Goal: Task Accomplishment & Management: Manage account settings

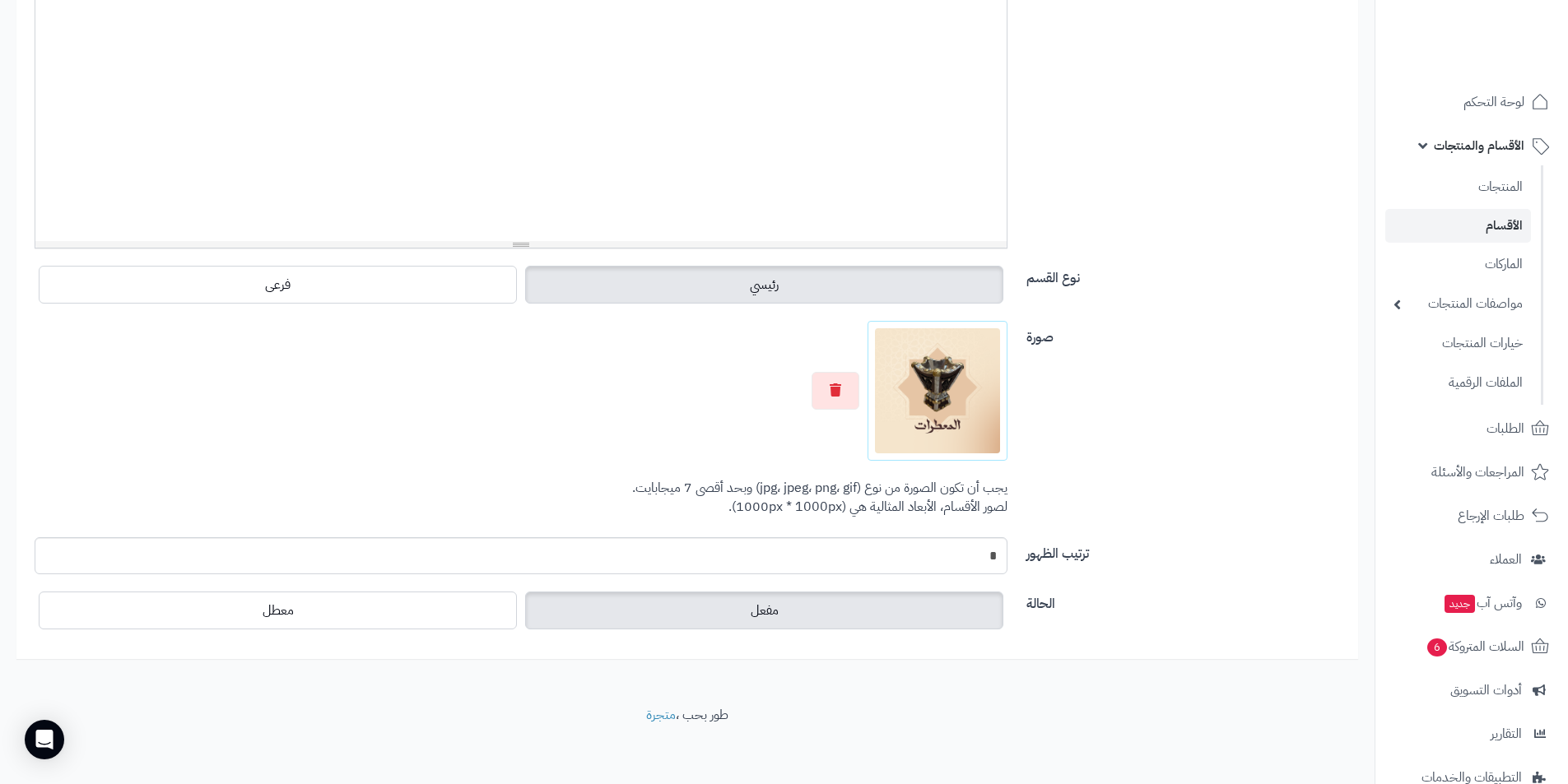
scroll to position [381, 0]
click at [872, 539] on input "*" at bounding box center [520, 551] width 972 height 37
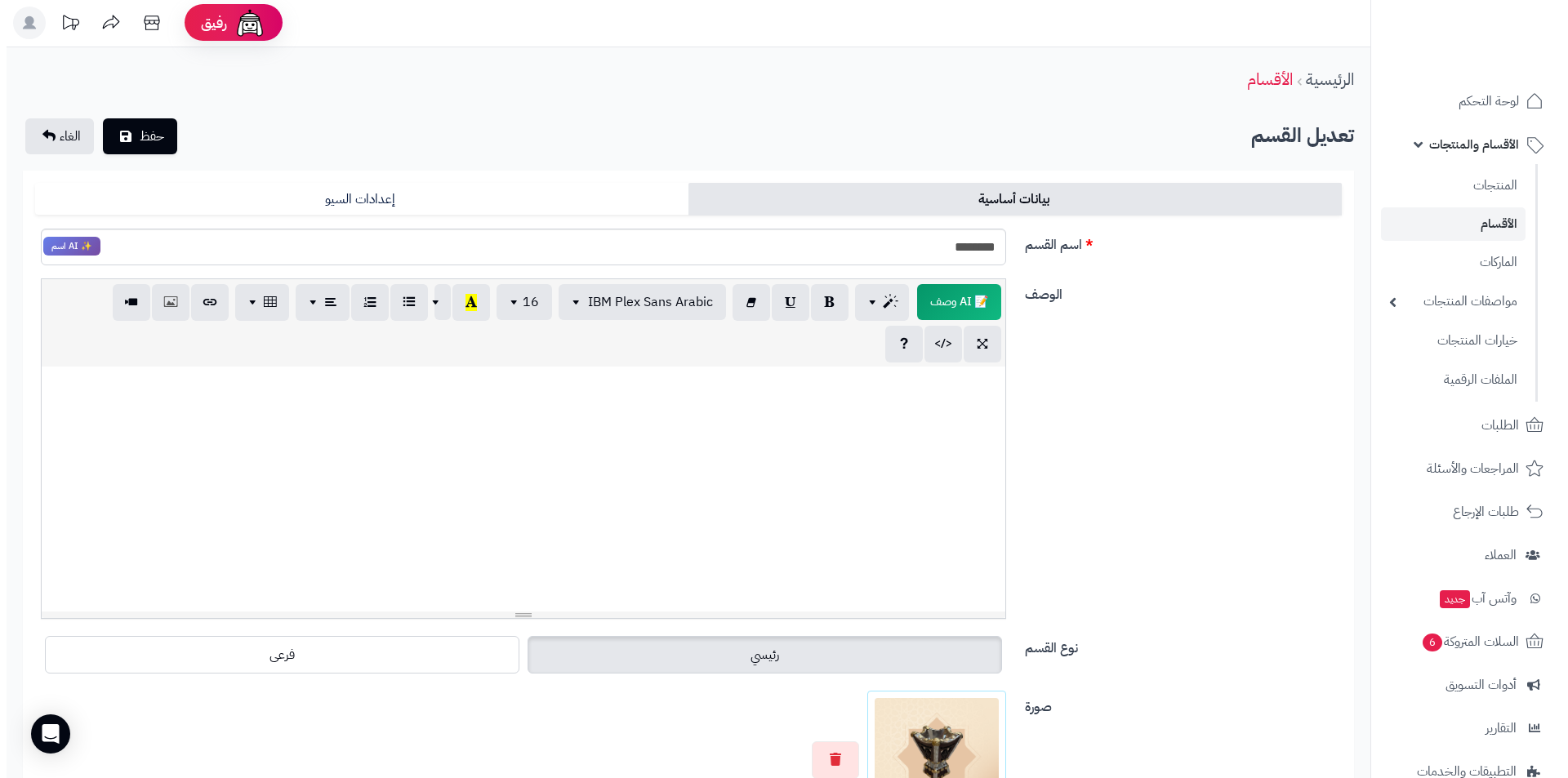
scroll to position [0, 0]
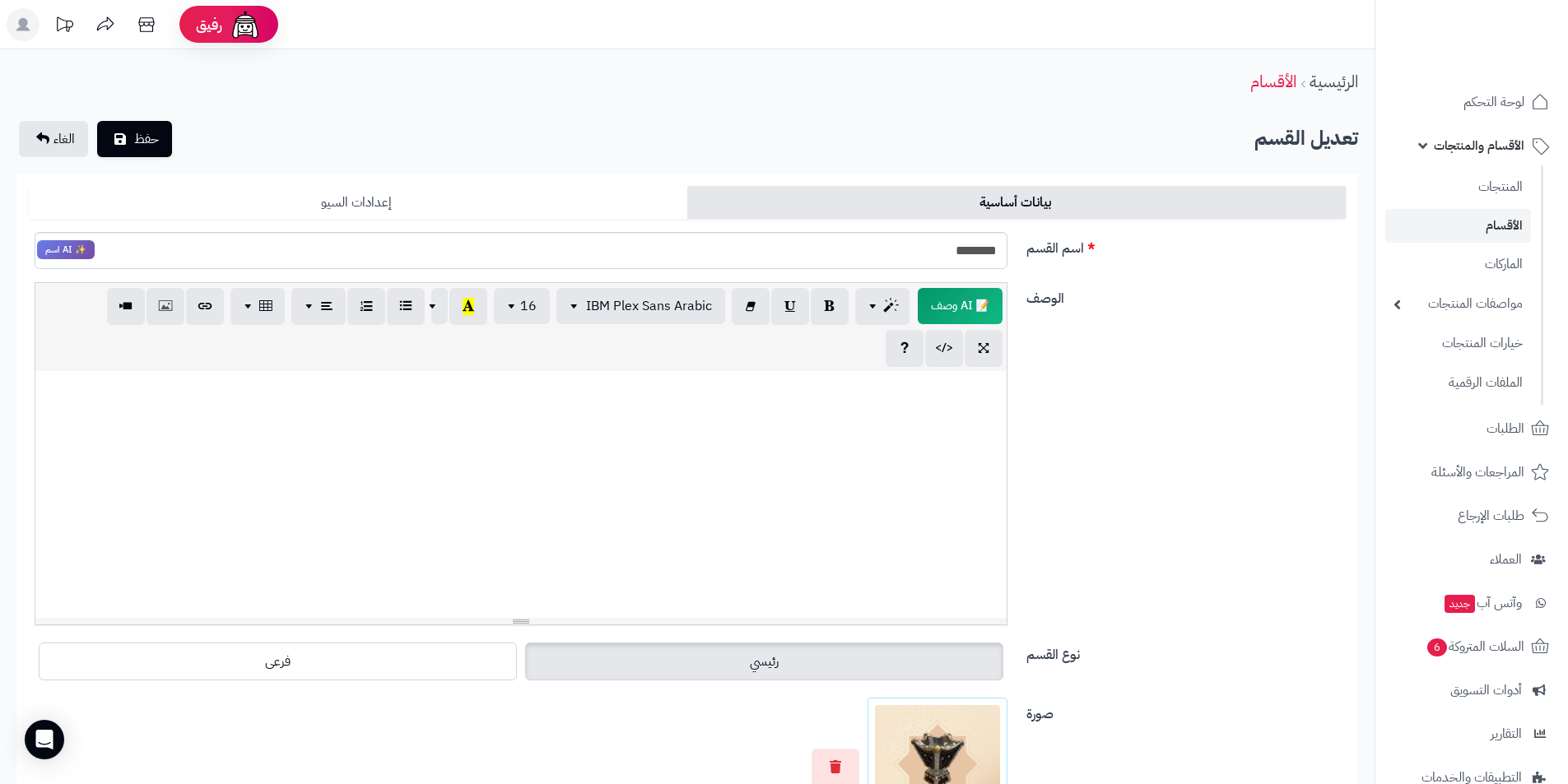
click at [353, 194] on link "إعدادات السيو" at bounding box center [358, 202] width 659 height 32
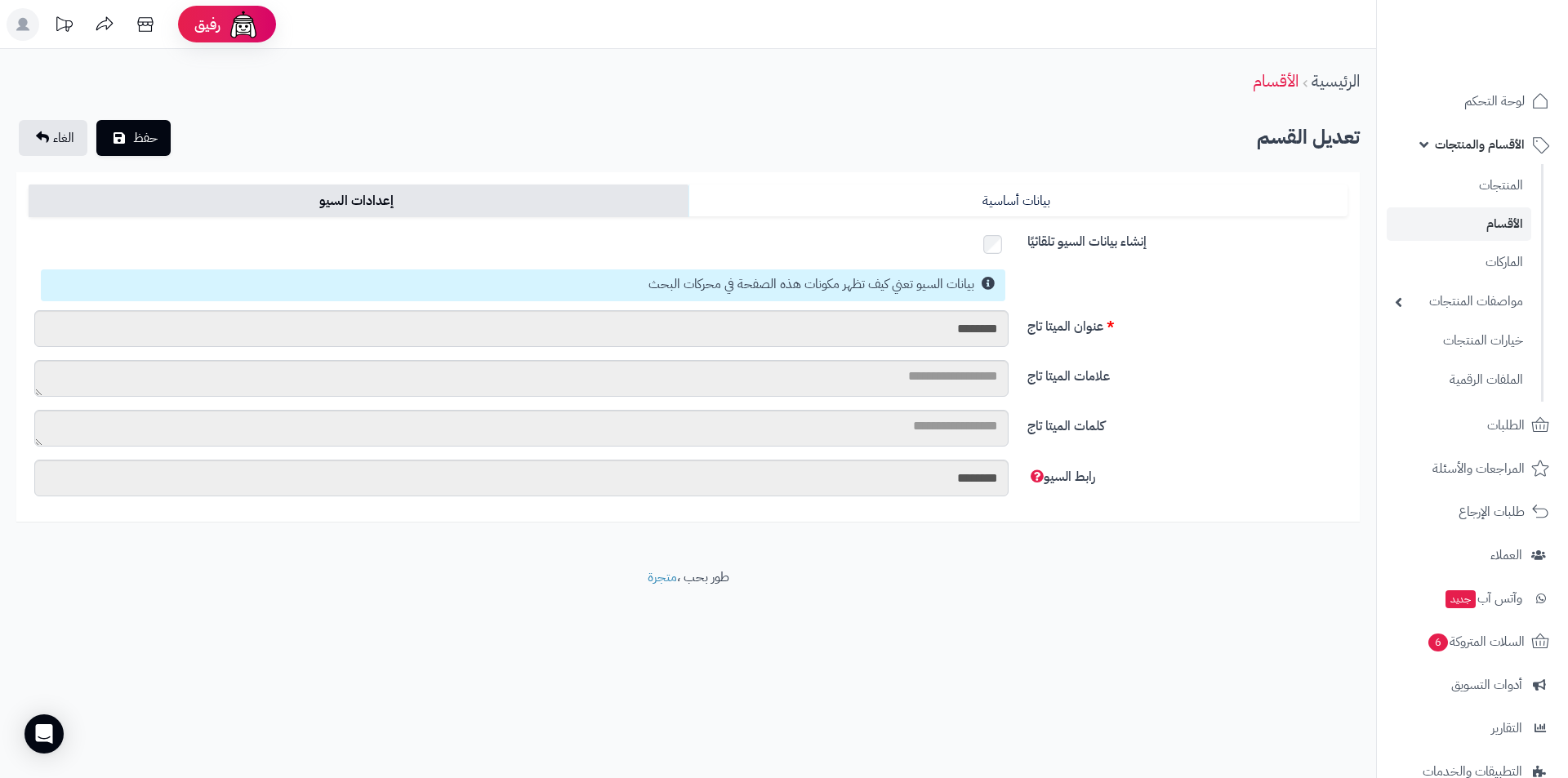
click at [1237, 337] on div "عنوان الميتا تاج ********" at bounding box center [687, 315] width 1331 height 91
click at [934, 318] on input "********" at bounding box center [521, 328] width 974 height 37
click at [868, 366] on textarea "علامات الميتا تاج" at bounding box center [521, 378] width 974 height 37
click at [875, 377] on textarea "علامات الميتا تاج" at bounding box center [521, 378] width 974 height 37
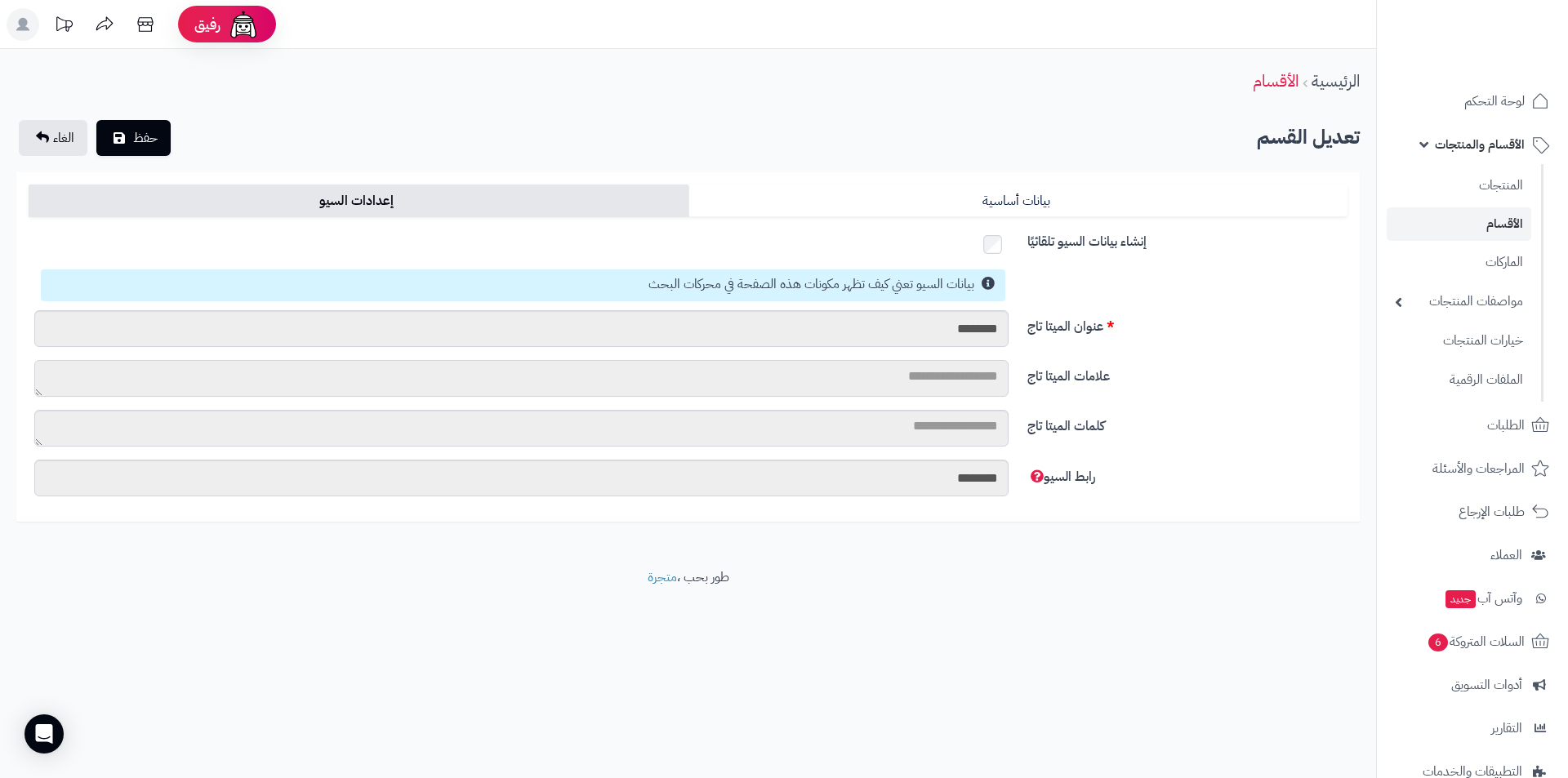
click at [875, 377] on textarea "علامات الميتا تاج" at bounding box center [521, 378] width 974 height 37
click at [963, 375] on textarea "علامات الميتا تاج" at bounding box center [521, 378] width 974 height 37
click at [910, 369] on textarea "علامات الميتا تاج" at bounding box center [521, 378] width 974 height 37
click at [976, 411] on textarea "كلمات الميتا تاج" at bounding box center [521, 428] width 974 height 37
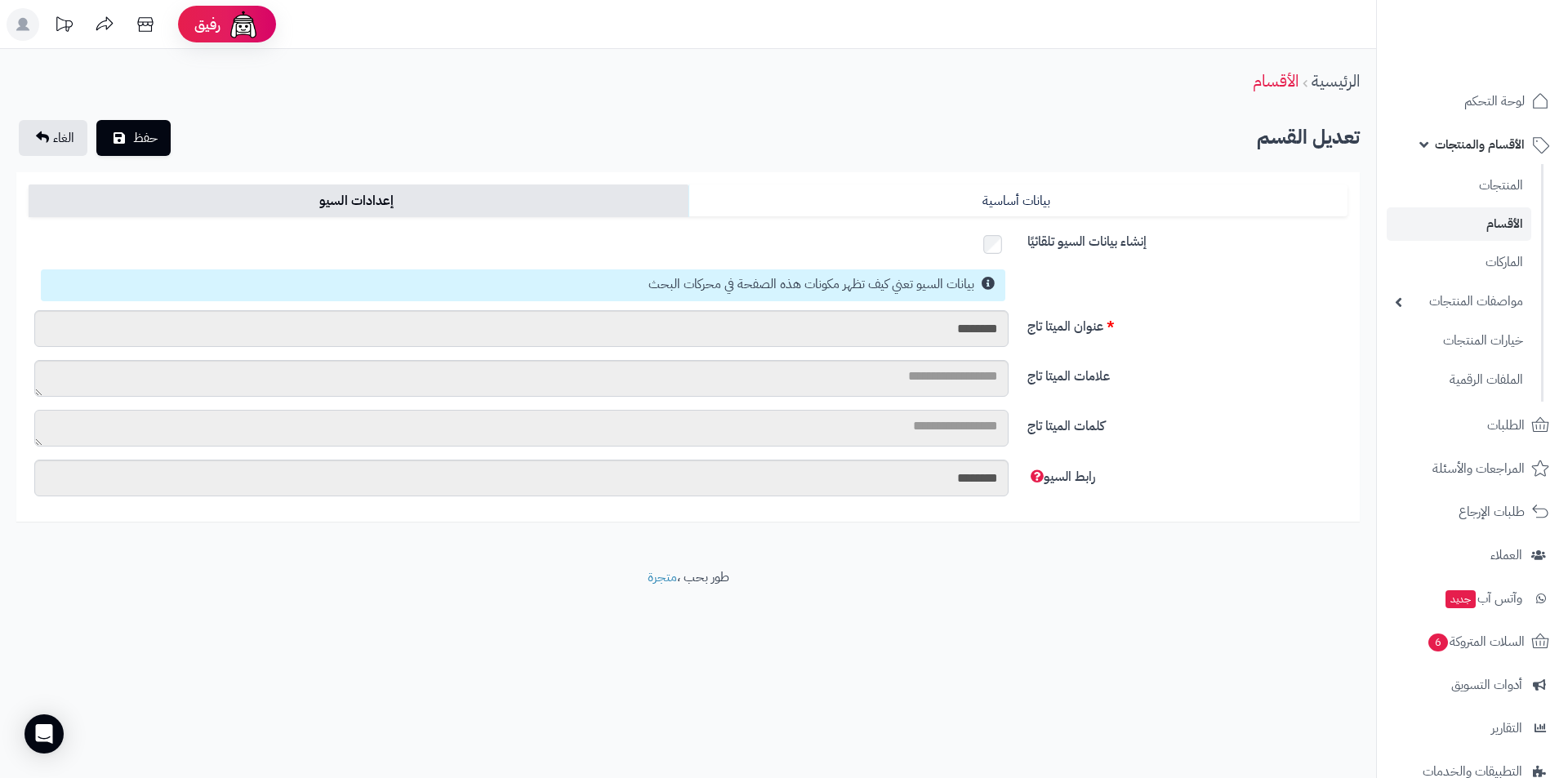
click at [963, 416] on textarea "كلمات الميتا تاج" at bounding box center [521, 428] width 974 height 37
click at [708, 531] on div "الرئيسية الأقسام تعديل القسم حفظ الغاء بيانات أساسية إعدادات السيو العربية اسم …" at bounding box center [687, 309] width 1376 height 519
click at [997, 566] on div "**********" at bounding box center [784, 389] width 1568 height 778
click at [947, 278] on small "بيانات السيو تعني كيف تظهر مكونات هذه الصفحة في محركات البحث" at bounding box center [811, 284] width 326 height 20
click at [977, 287] on p "بيانات السيو تعني كيف تظهر مكونات هذه الصفحة في محركات البحث" at bounding box center [524, 285] width 950 height 19
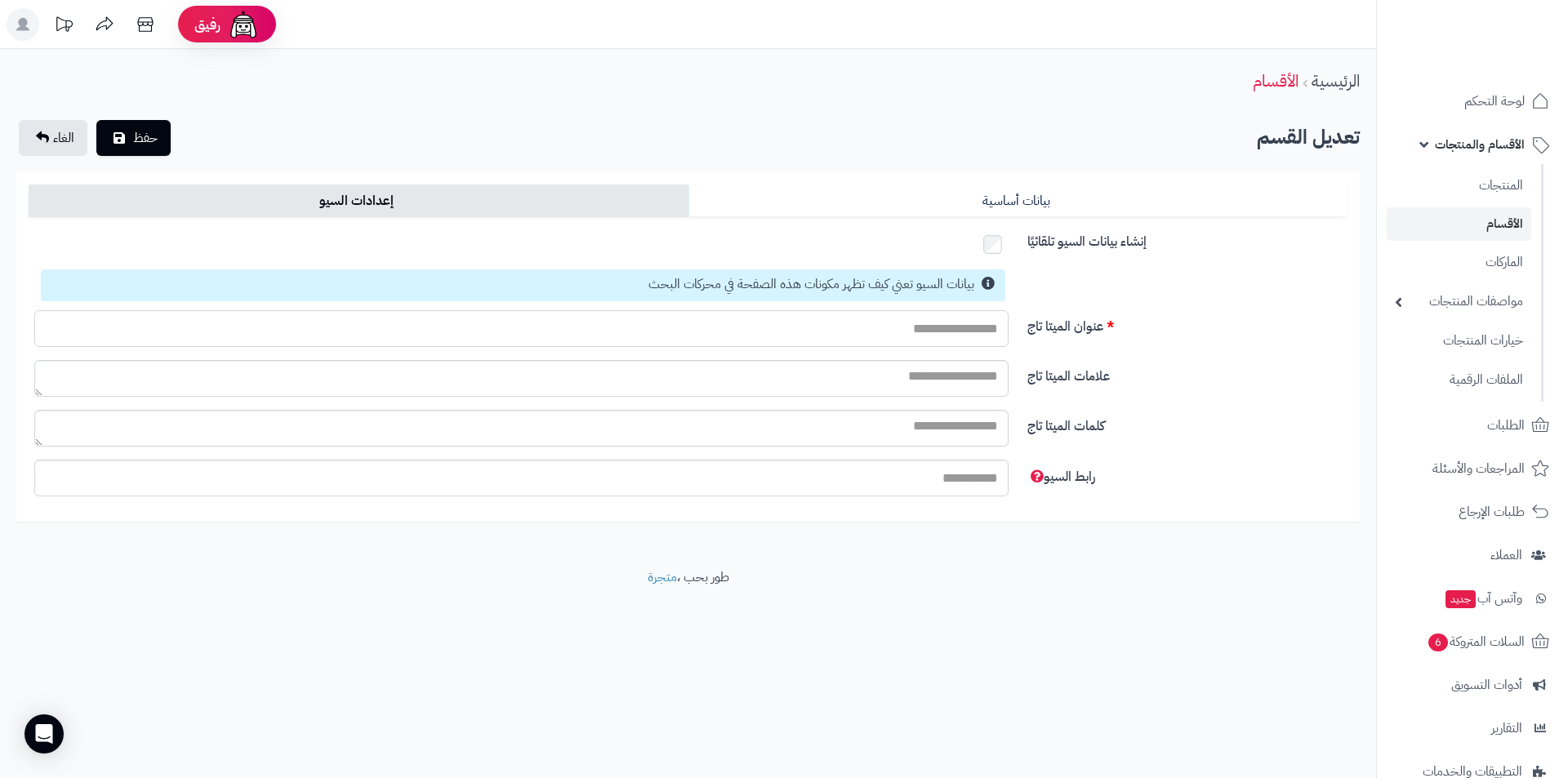
click at [952, 336] on input "عنوان الميتا تاج" at bounding box center [521, 328] width 974 height 37
click at [937, 327] on input "عنوان الميتا تاج" at bounding box center [521, 328] width 974 height 37
click at [895, 297] on div "بيانات السيو تعني كيف تظهر مكونات هذه الصفحة في محركات البحث" at bounding box center [523, 286] width 964 height 32
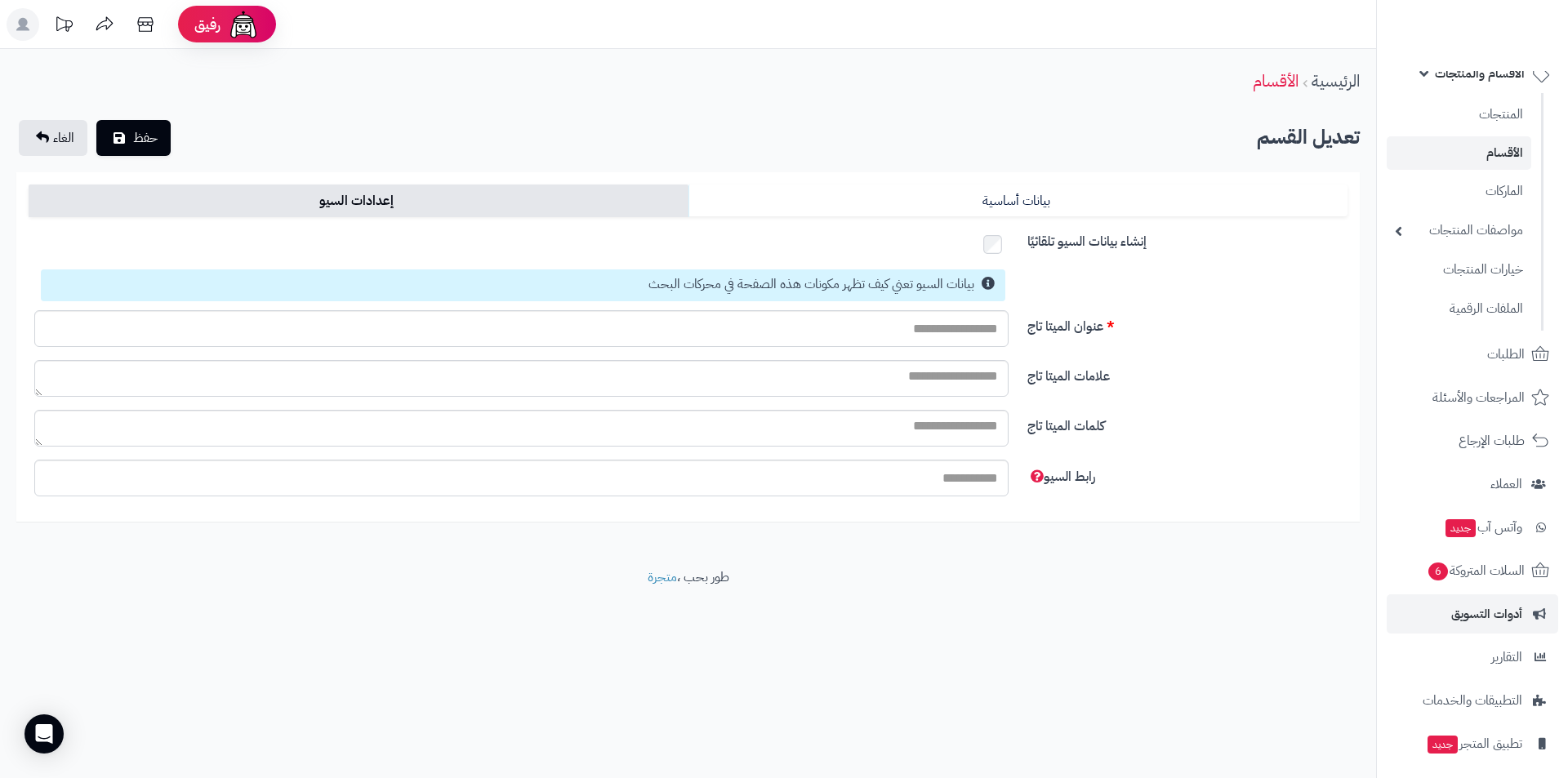
scroll to position [163, 0]
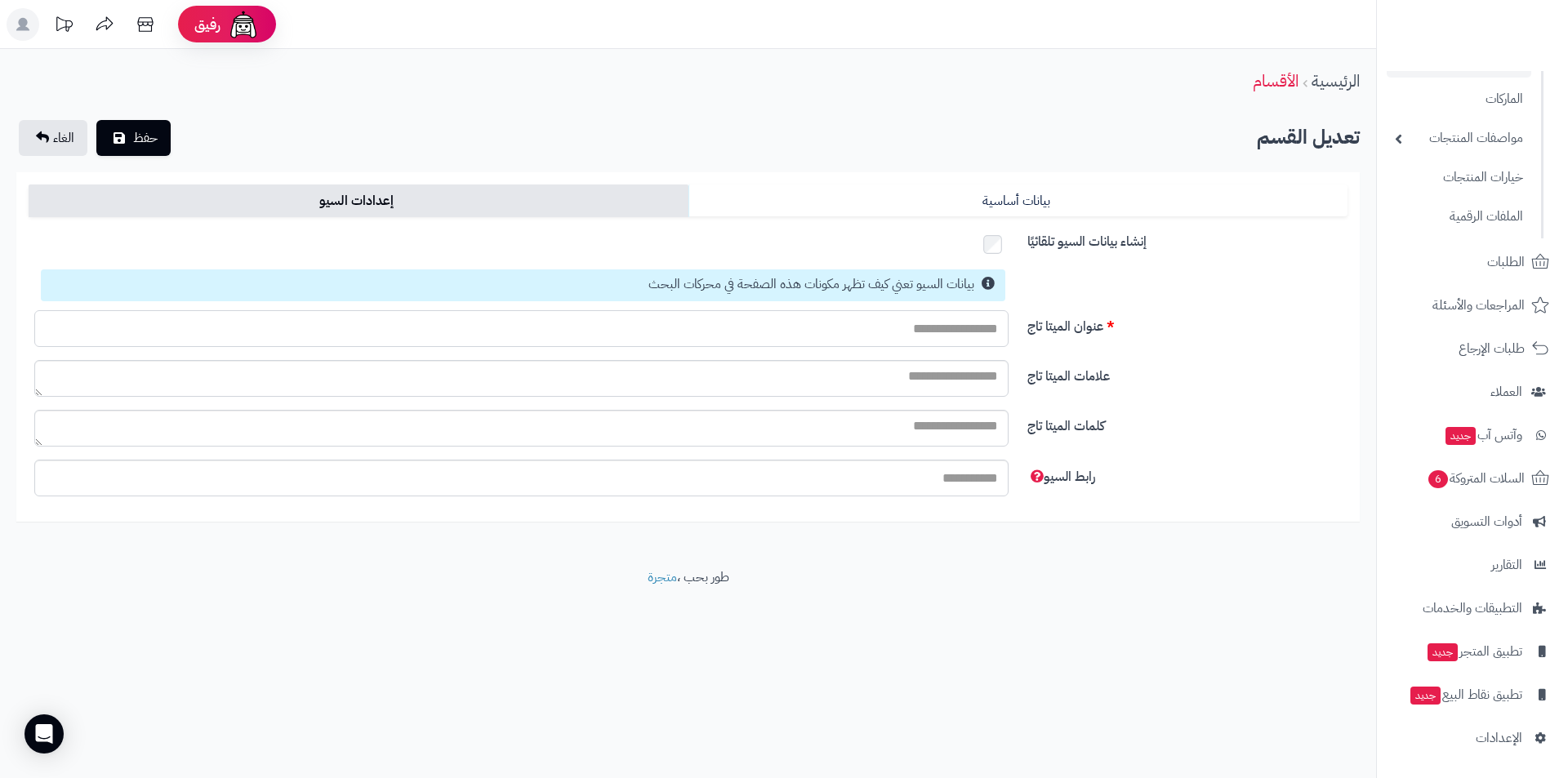
click at [911, 323] on input "عنوان الميتا تاج" at bounding box center [521, 328] width 974 height 37
